Goal: Find specific page/section: Find specific page/section

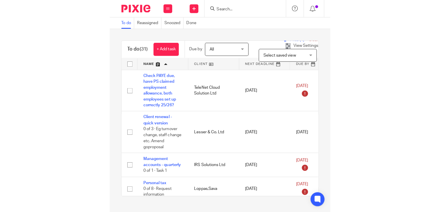
scroll to position [722, 0]
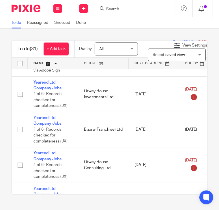
click at [130, 5] on form at bounding box center [135, 8] width 61 height 7
click at [125, 9] on input "Search" at bounding box center [131, 9] width 52 height 5
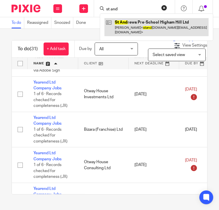
type input "st and"
click at [141, 27] on link at bounding box center [156, 27] width 104 height 18
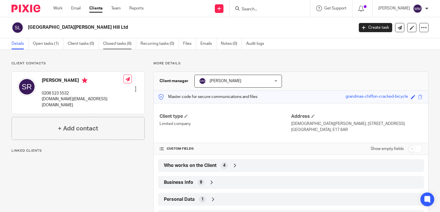
click at [124, 39] on link "Closed tasks (6)" at bounding box center [119, 43] width 33 height 11
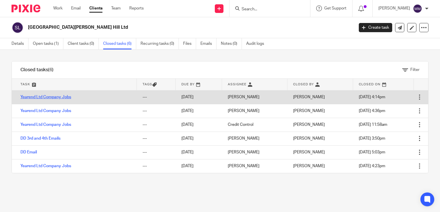
click at [66, 96] on link "Yearend Ltd Company Jobs" at bounding box center [45, 97] width 51 height 4
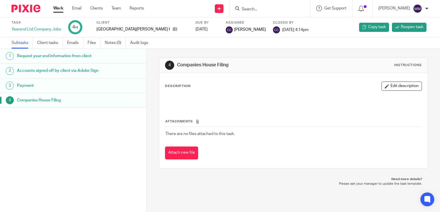
click at [33, 15] on div at bounding box center [24, 8] width 48 height 17
click at [34, 7] on img at bounding box center [26, 9] width 29 height 8
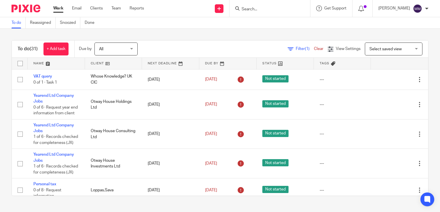
click at [269, 9] on input "Search" at bounding box center [267, 9] width 52 height 5
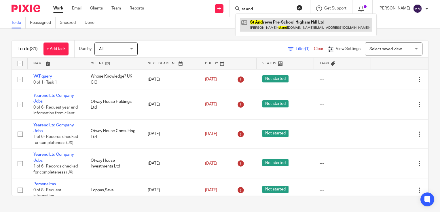
type input "st and"
click at [273, 24] on link at bounding box center [306, 24] width 132 height 13
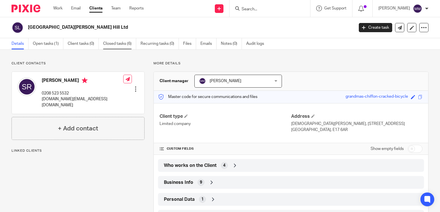
click at [122, 44] on link "Closed tasks (6)" at bounding box center [119, 43] width 33 height 11
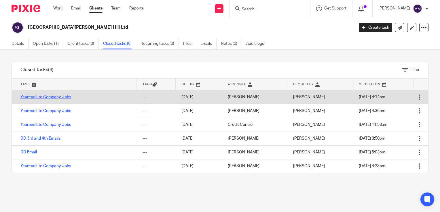
click at [43, 96] on link "Yearend Ltd Company Jobs" at bounding box center [45, 97] width 51 height 4
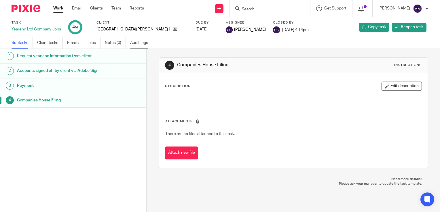
click at [137, 40] on link "Audit logs" at bounding box center [141, 42] width 22 height 11
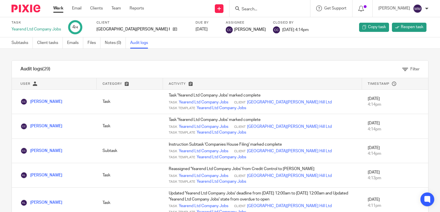
click at [256, 8] on input "Search" at bounding box center [267, 9] width 52 height 5
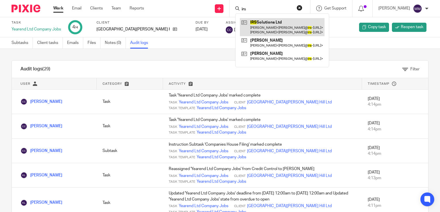
type input "irs"
click at [272, 31] on link at bounding box center [282, 27] width 85 height 18
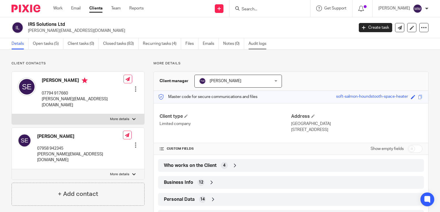
click at [253, 43] on link "Audit logs" at bounding box center [259, 43] width 22 height 11
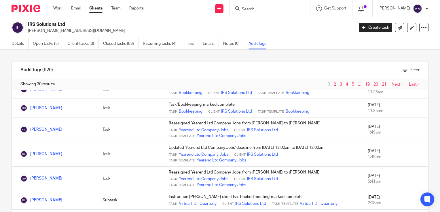
scroll to position [28, 0]
